Goal: Information Seeking & Learning: Learn about a topic

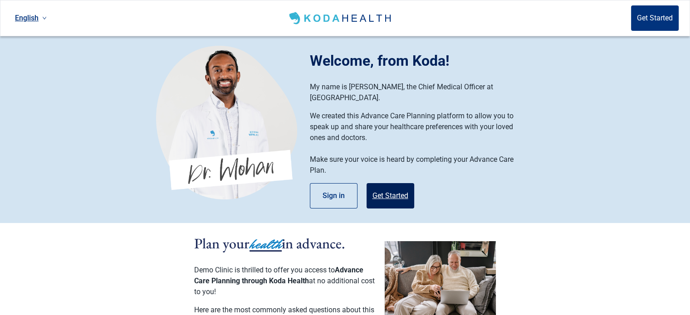
click at [375, 183] on button "Get Started" at bounding box center [391, 195] width 48 height 25
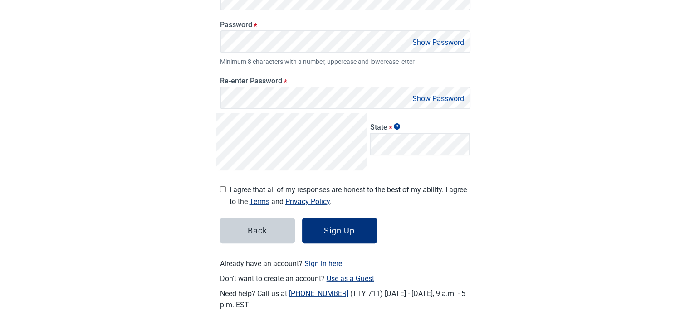
scroll to position [206, 0]
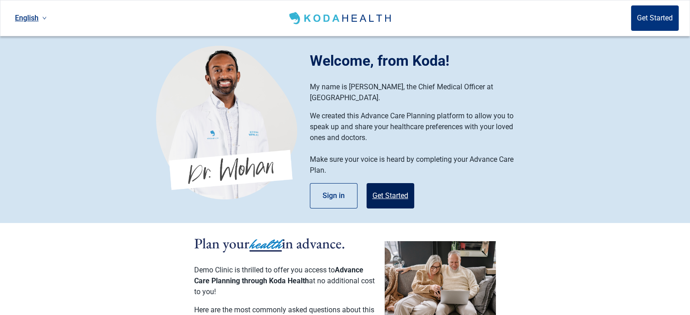
click at [383, 188] on button "Get Started" at bounding box center [391, 195] width 48 height 25
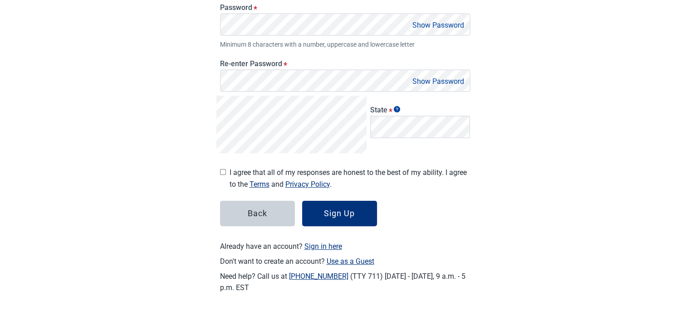
scroll to position [205, 0]
click at [365, 262] on span "Use as a Guest" at bounding box center [351, 262] width 48 height 9
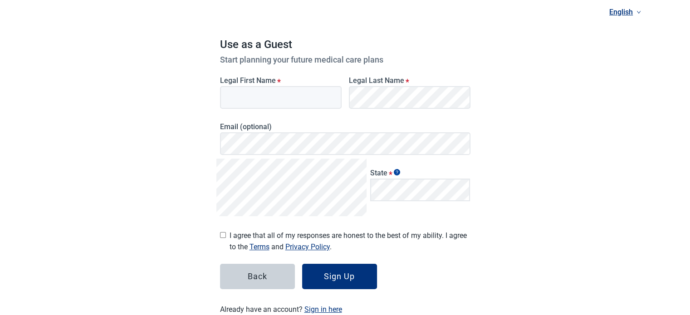
scroll to position [63, 0]
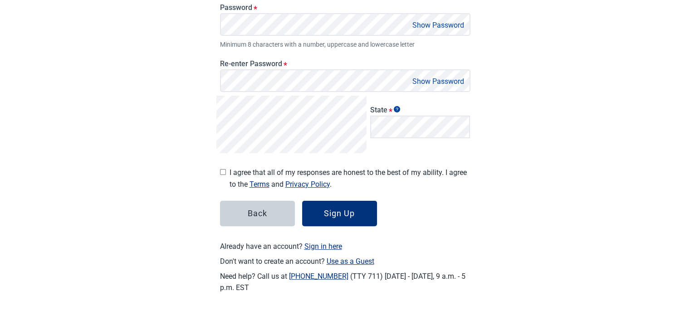
scroll to position [205, 0]
click at [338, 260] on span "Use as a Guest" at bounding box center [351, 262] width 48 height 9
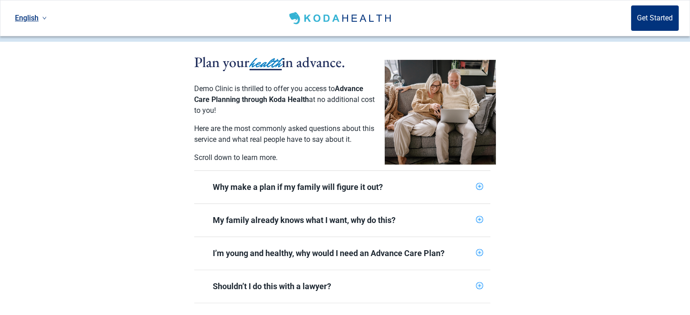
scroll to position [182, 0]
click at [316, 194] on div "Why make a plan if my family will figure it out?" at bounding box center [342, 187] width 296 height 33
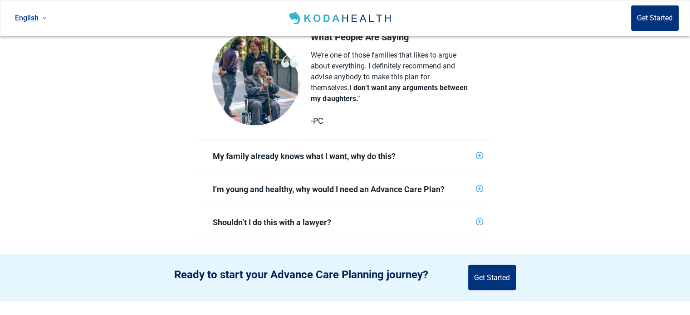
scroll to position [401, 0]
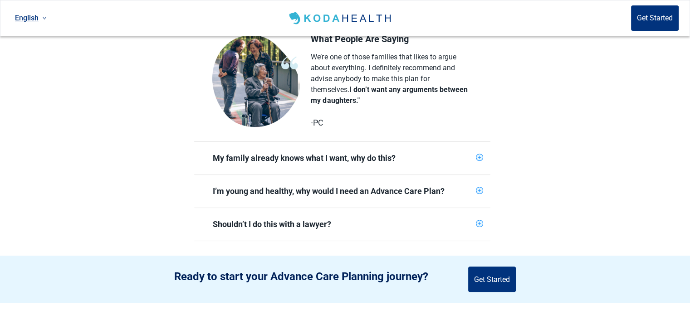
click at [316, 194] on span "I’m young and healthy, why would I need an Advance Care Plan?" at bounding box center [337, 192] width 271 height 22
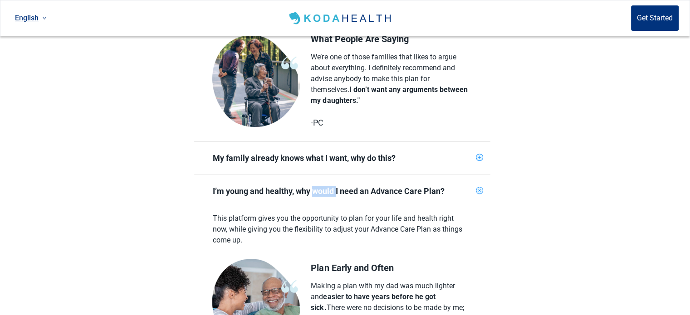
click at [316, 194] on span "I’m young and healthy, why would I need an Advance Care Plan?" at bounding box center [337, 192] width 271 height 22
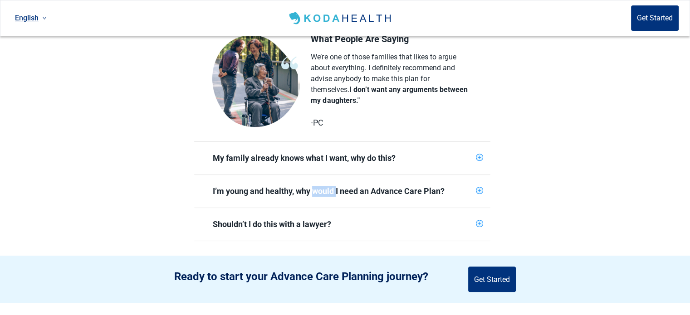
click at [316, 194] on span "I’m young and healthy, why would I need an Advance Care Plan?" at bounding box center [337, 192] width 271 height 22
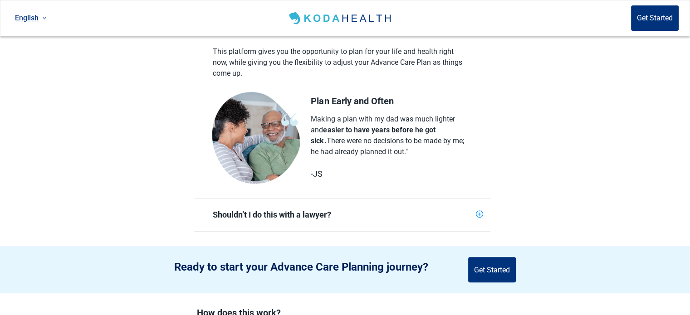
scroll to position [568, 0]
click at [303, 210] on div "Shouldn’t I do this with a lawyer?" at bounding box center [343, 215] width 260 height 11
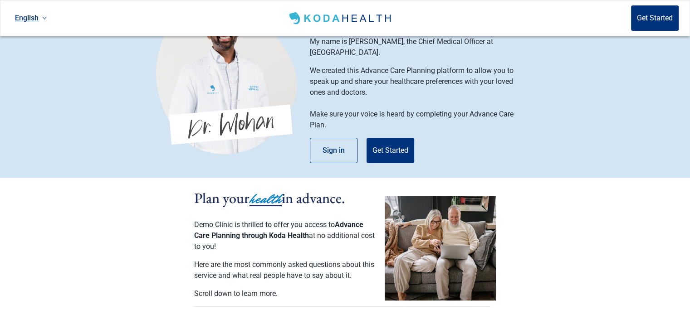
scroll to position [0, 0]
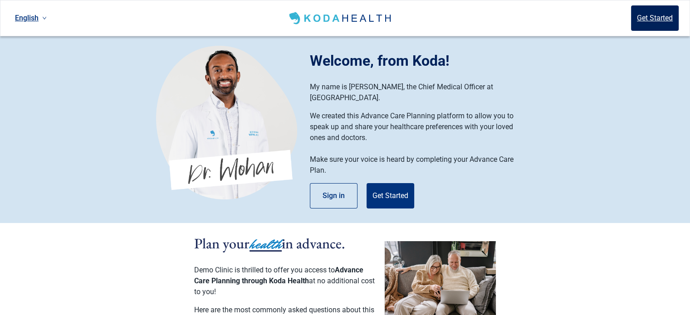
click at [649, 29] on button "Get Started" at bounding box center [655, 17] width 48 height 25
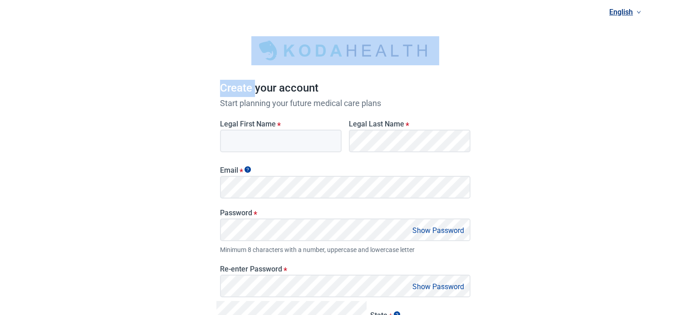
click at [649, 29] on div "English Create your account Start planning your future medical care plans Legal…" at bounding box center [345, 260] width 690 height 521
